Goal: Check status: Check status

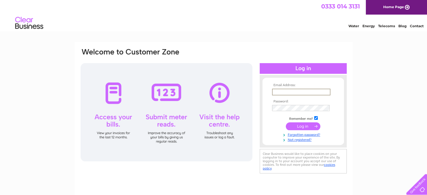
click at [284, 94] on input "text" at bounding box center [301, 92] width 58 height 7
type input "[EMAIL_ADDRESS][DOMAIN_NAME]"
click at [295, 124] on input "submit" at bounding box center [303, 126] width 35 height 8
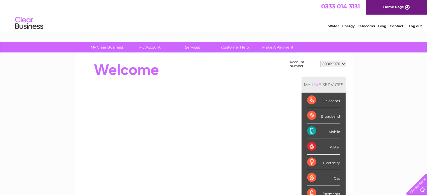
click at [365, 27] on link "Telecoms" at bounding box center [366, 26] width 17 height 4
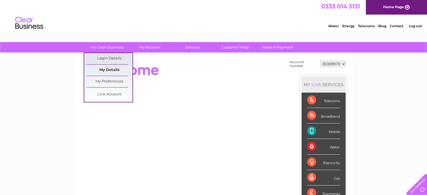
click at [101, 71] on link "My Details" at bounding box center [109, 70] width 46 height 11
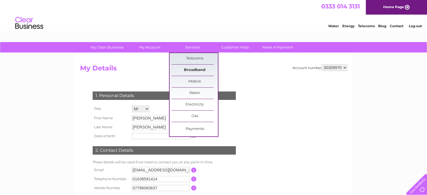
click at [193, 68] on link "Broadband" at bounding box center [194, 70] width 46 height 11
click at [184, 71] on link "Broadband" at bounding box center [194, 70] width 46 height 11
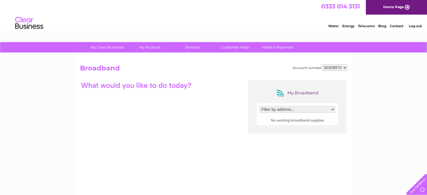
click at [281, 110] on select "Filter by address..." at bounding box center [297, 109] width 76 height 7
click at [272, 107] on select "Filter by address..." at bounding box center [297, 109] width 76 height 7
click at [143, 105] on div "My Broadband Filter by address... No existing broadband supplies" at bounding box center [213, 134] width 267 height 109
drag, startPoint x: 259, startPoint y: 121, endPoint x: 287, endPoint y: 122, distance: 28.1
click at [259, 121] on div "Filter by address... No existing broadband supplies" at bounding box center [296, 114] width 81 height 22
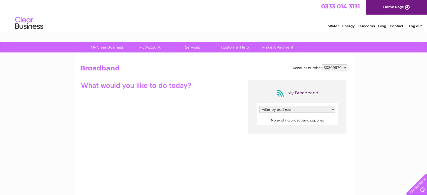
click at [288, 121] on center "No existing broadband supplies" at bounding box center [297, 120] width 76 height 4
click at [342, 67] on select "30309970" at bounding box center [335, 67] width 26 height 7
click at [342, 66] on select "30309970" at bounding box center [335, 67] width 26 height 7
